Goal: Task Accomplishment & Management: Manage account settings

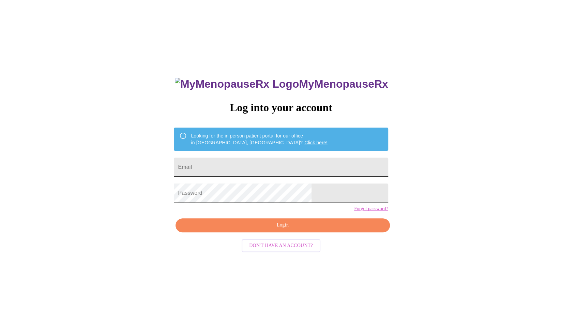
click at [296, 164] on input "Email" at bounding box center [281, 166] width 214 height 19
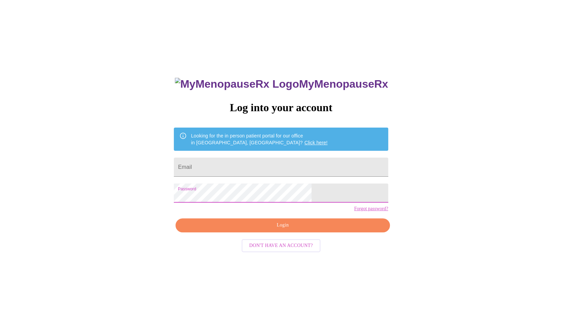
click at [284, 164] on input "Email" at bounding box center [281, 166] width 214 height 19
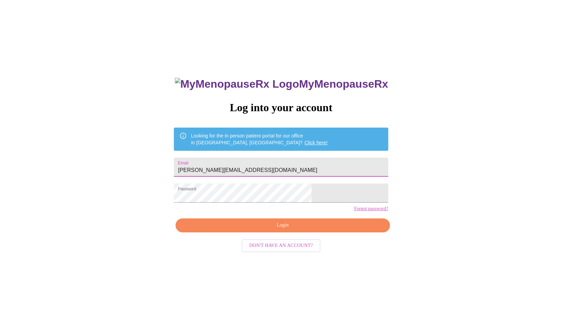
type input "e.kightlinger@gmail.com"
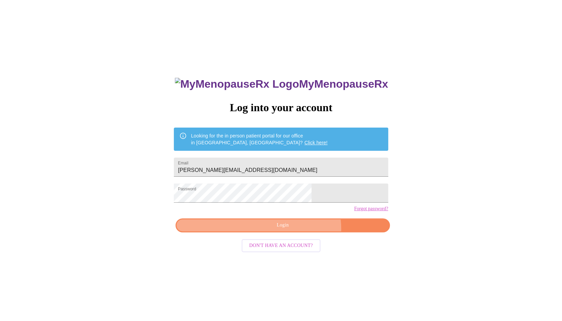
click at [296, 229] on span "Login" at bounding box center [282, 225] width 198 height 9
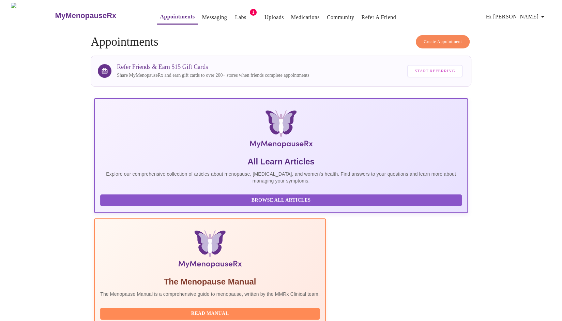
click at [291, 13] on link "Medications" at bounding box center [305, 18] width 29 height 10
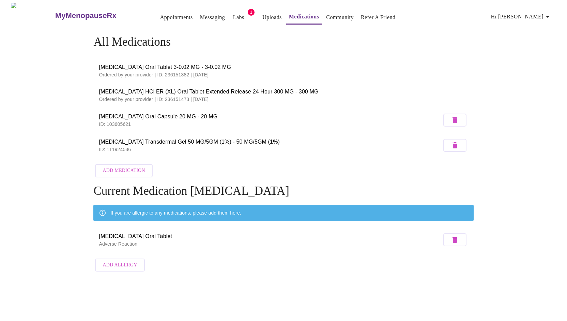
click at [210, 71] on p "Ordered by your provider | ID: 236151382 | 08/25/2025" at bounding box center [283, 74] width 369 height 7
click at [200, 16] on link "Messaging" at bounding box center [212, 18] width 25 height 10
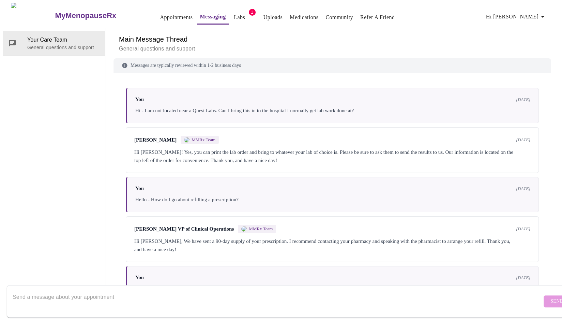
click at [523, 12] on span "Hi [PERSON_NAME]" at bounding box center [516, 17] width 61 height 10
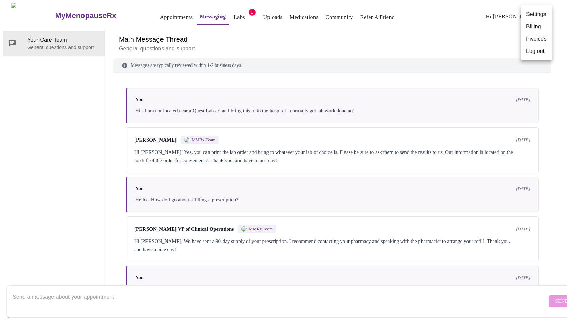
click at [530, 16] on li "Settings" at bounding box center [536, 14] width 31 height 12
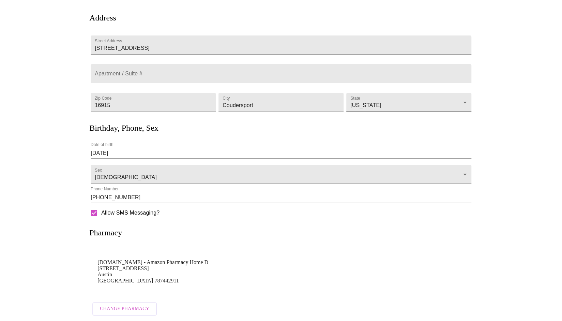
scroll to position [59, 0]
